Goal: Check status: Check status

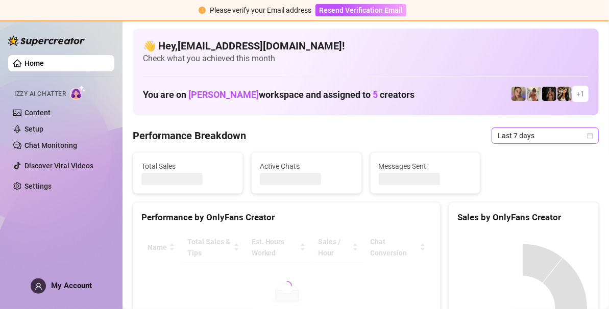
click at [539, 135] on span "Last 7 days" at bounding box center [544, 135] width 95 height 15
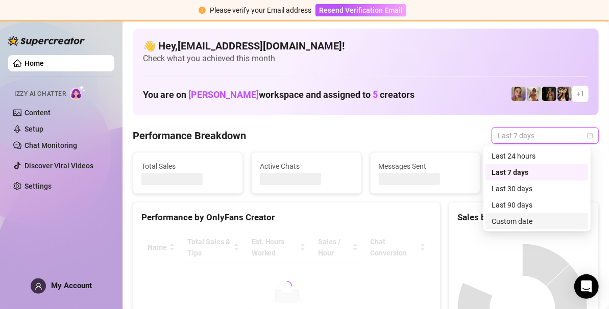
click at [532, 216] on div "Custom date" at bounding box center [536, 221] width 91 height 11
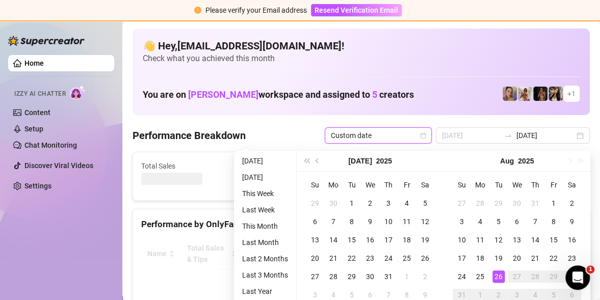
click at [506, 271] on td "26" at bounding box center [499, 277] width 18 height 18
click at [501, 273] on div "26" at bounding box center [499, 277] width 12 height 12
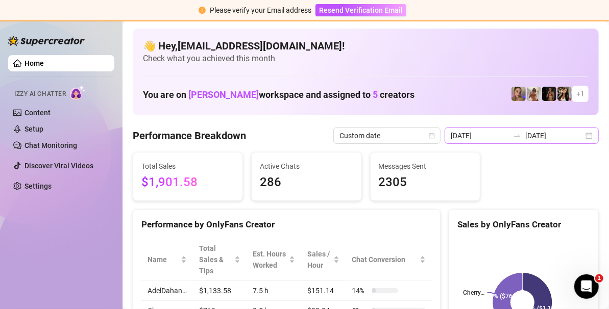
click at [580, 130] on div "[DATE] [DATE]" at bounding box center [521, 136] width 154 height 16
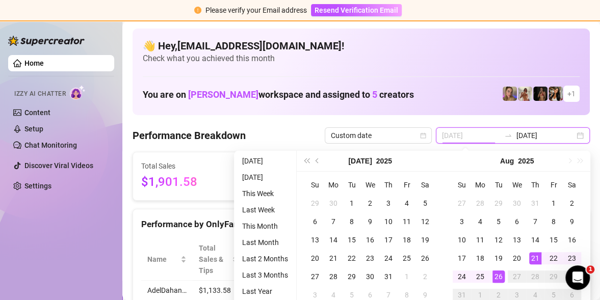
type input "[DATE]"
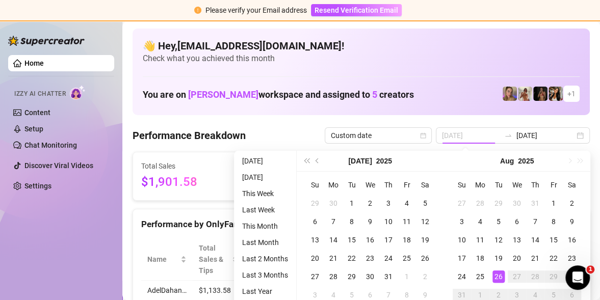
click at [501, 275] on div "26" at bounding box center [499, 277] width 12 height 12
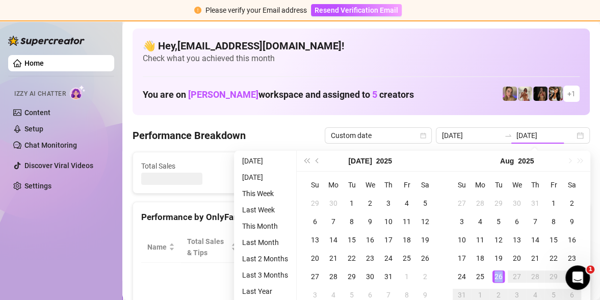
type input "[DATE]"
